Goal: Find contact information: Find contact information

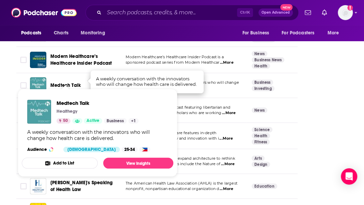
click at [61, 82] on span "Medtech Talk" at bounding box center [65, 85] width 30 height 6
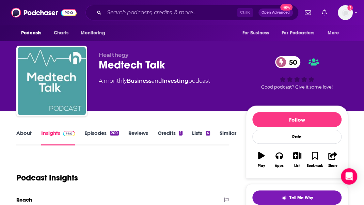
click at [27, 134] on link "About" at bounding box center [23, 138] width 15 height 16
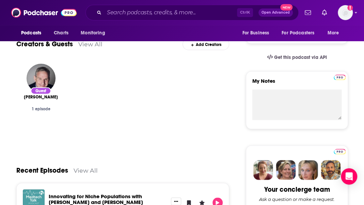
scroll to position [191, 0]
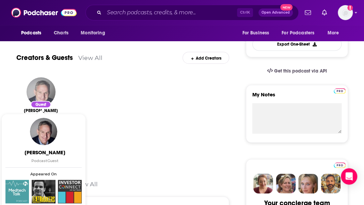
click at [49, 88] on img "Duke Rohlen" at bounding box center [41, 91] width 29 height 29
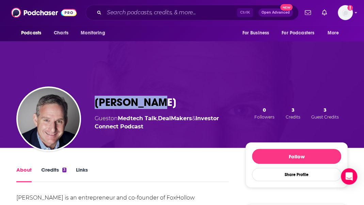
drag, startPoint x: 159, startPoint y: 103, endPoint x: 97, endPoint y: 99, distance: 62.7
click at [97, 99] on div "[PERSON_NAME]" at bounding box center [165, 102] width 140 height 13
copy h1 "[PERSON_NAME]"
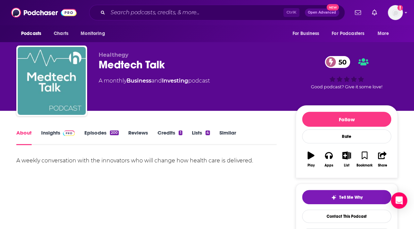
click at [52, 134] on link "Insights" at bounding box center [58, 138] width 34 height 16
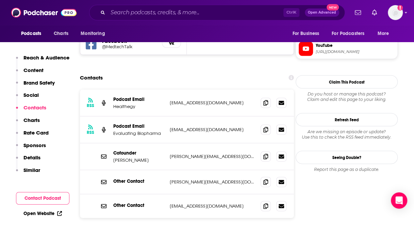
scroll to position [677, 0]
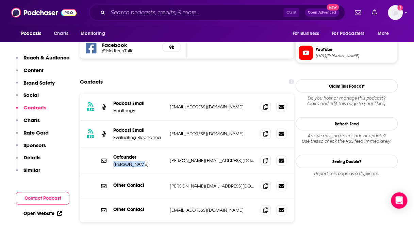
drag, startPoint x: 139, startPoint y: 137, endPoint x: 114, endPoint y: 136, distance: 25.2
click at [114, 162] on p "[PERSON_NAME]" at bounding box center [138, 165] width 51 height 6
copy p "[PERSON_NAME]"
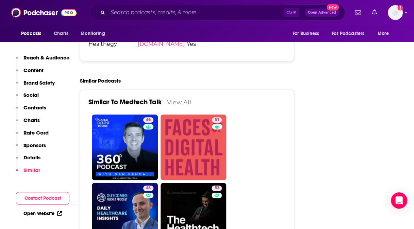
scroll to position [1358, 0]
